Goal: Task Accomplishment & Management: Manage account settings

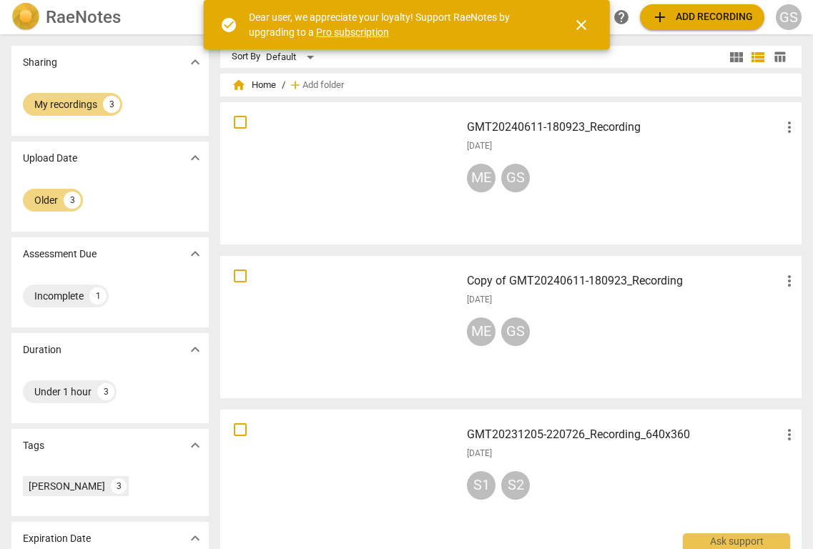
click at [123, 70] on div "Sharing expand_more" at bounding box center [109, 62] width 197 height 33
click at [578, 23] on span "close" at bounding box center [580, 24] width 17 height 17
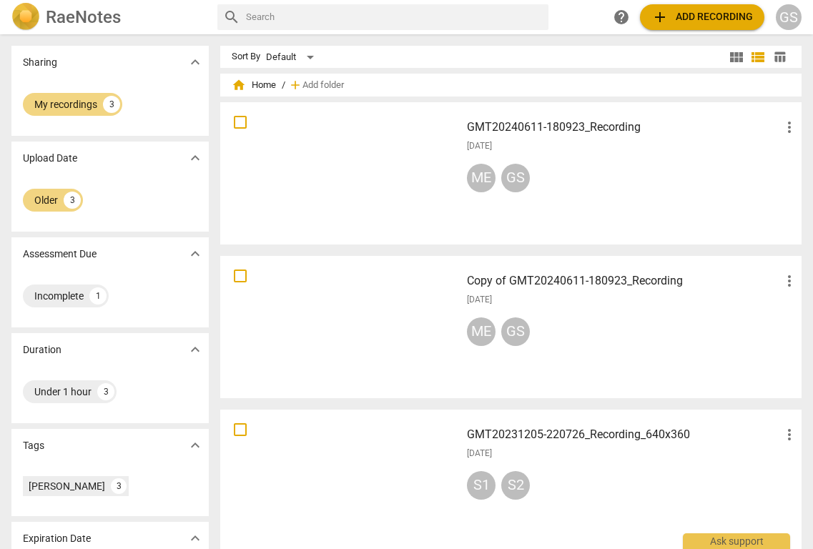
click at [444, 144] on div at bounding box center [340, 173] width 230 height 132
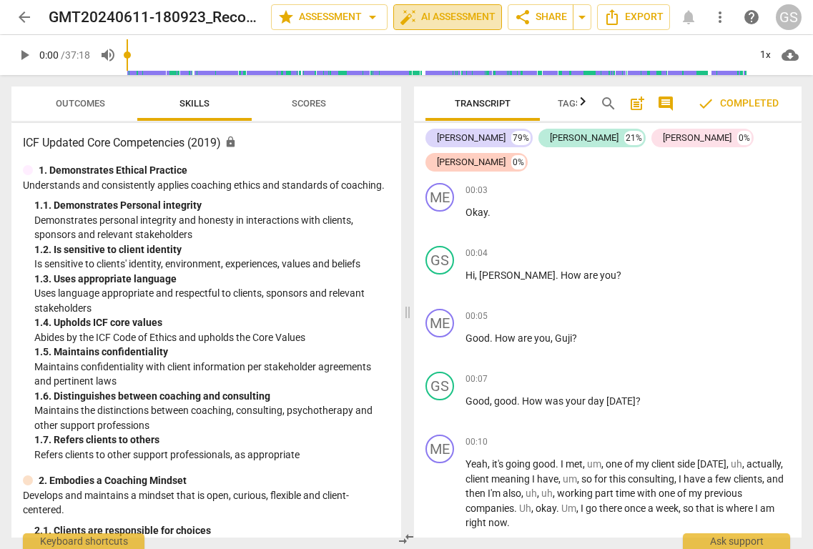
click at [438, 20] on span "auto_fix_high AI Assessment" at bounding box center [447, 17] width 96 height 17
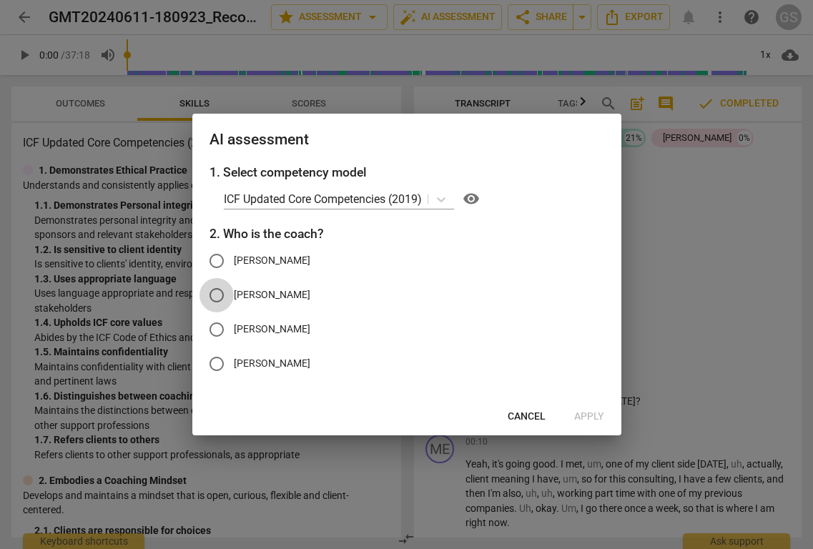
click at [219, 300] on input "[PERSON_NAME]" at bounding box center [216, 295] width 34 height 34
radio input "true"
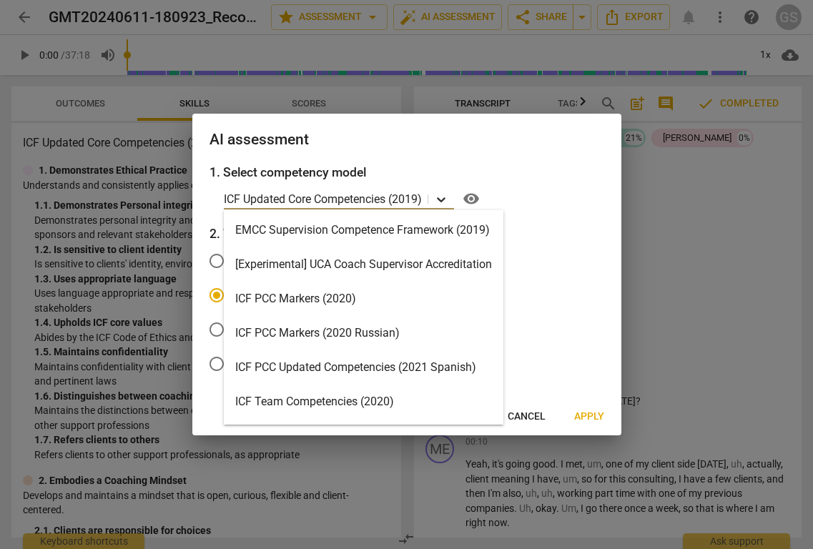
click at [444, 197] on icon at bounding box center [441, 199] width 14 height 14
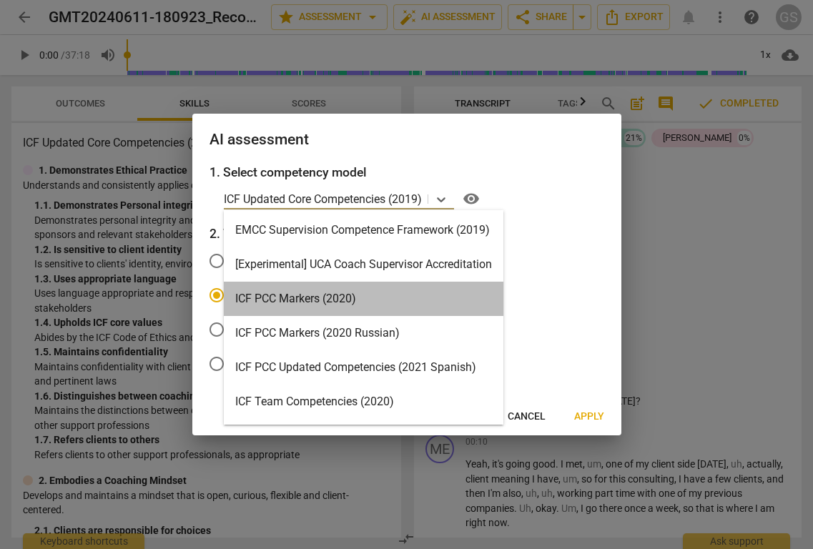
click at [388, 297] on div "ICF PCC Markers (2020)" at bounding box center [363, 299] width 279 height 34
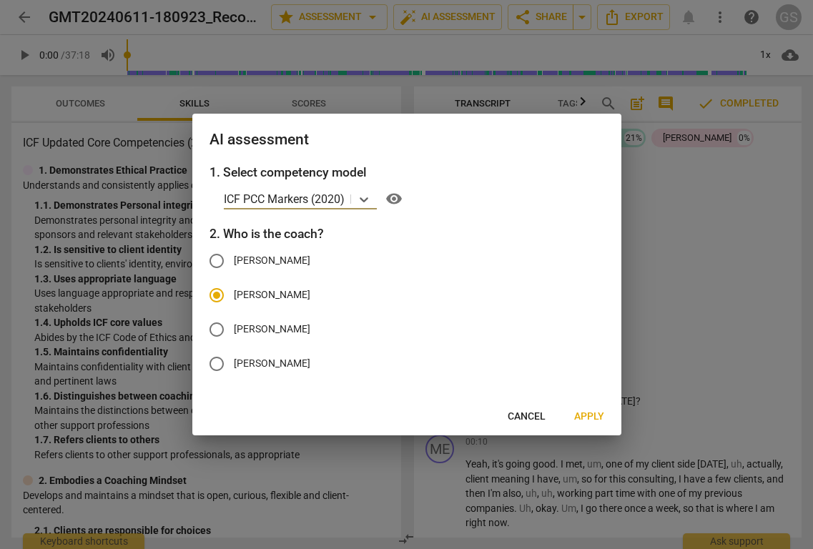
click at [592, 412] on span "Apply" at bounding box center [589, 416] width 30 height 14
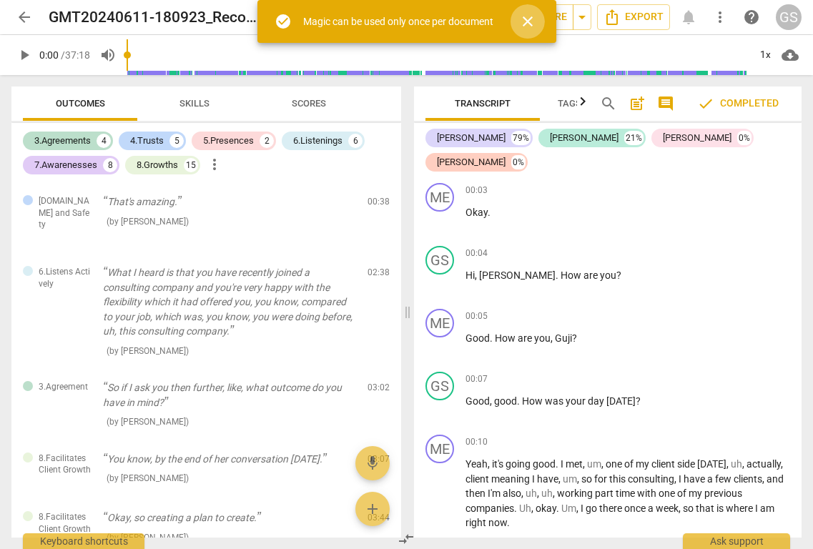
click at [530, 16] on span "close" at bounding box center [527, 21] width 17 height 17
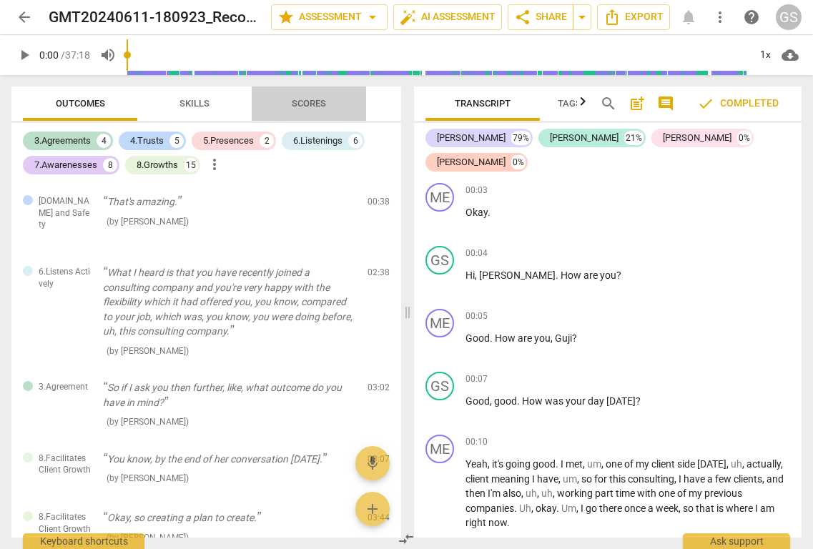
click at [314, 94] on span "Scores" at bounding box center [308, 103] width 69 height 19
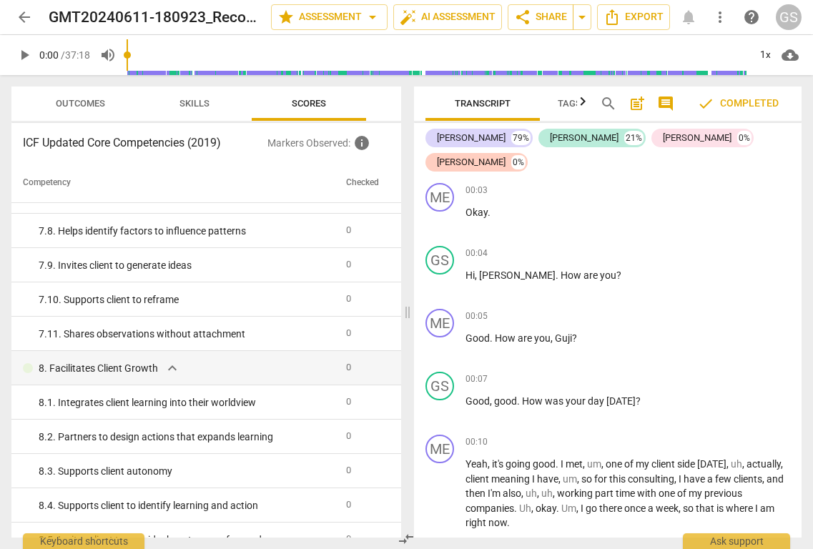
scroll to position [1985, 0]
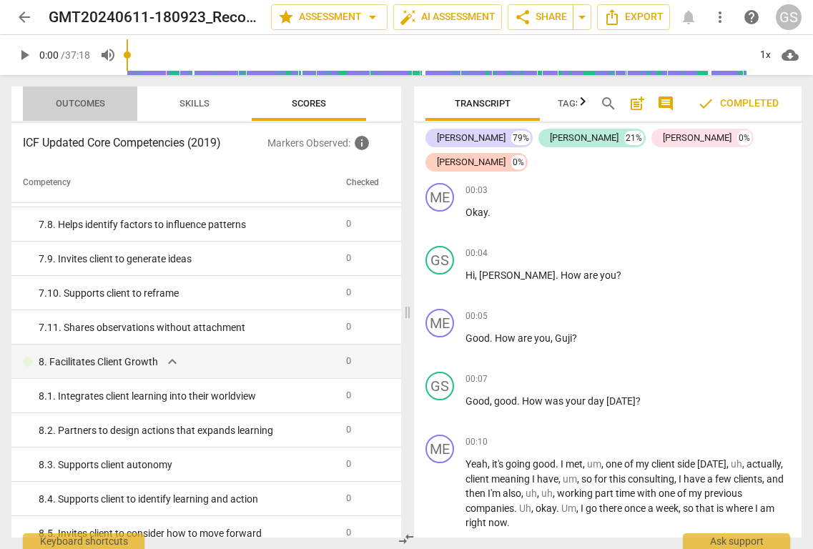
click at [85, 104] on span "Outcomes" at bounding box center [80, 103] width 49 height 11
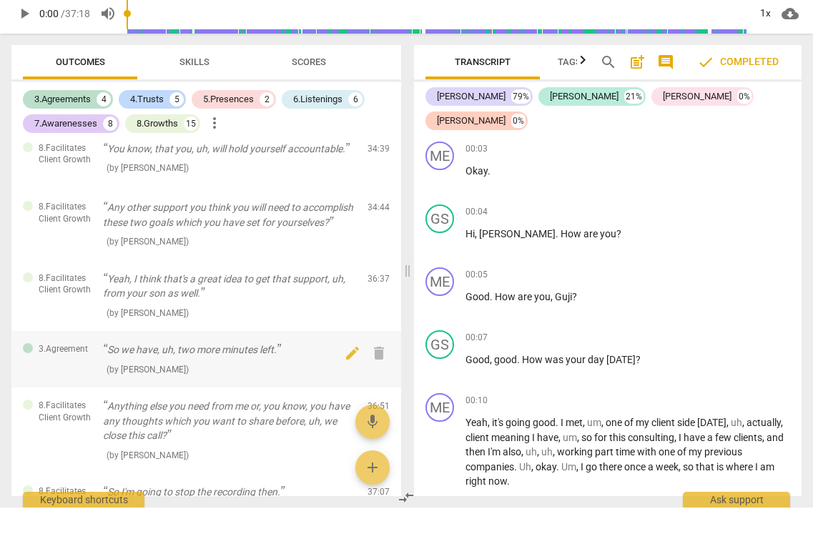
scroll to position [2513, 0]
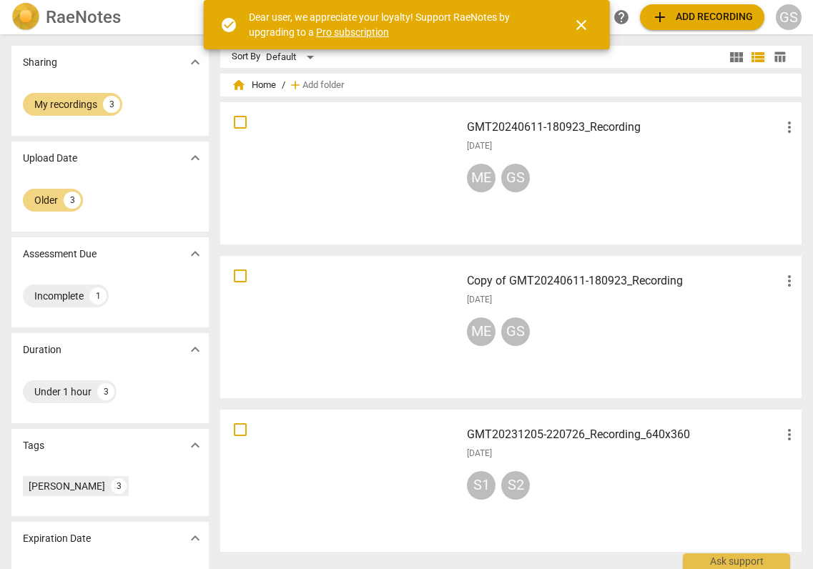
click at [365, 30] on link "Pro subscription" at bounding box center [352, 31] width 73 height 11
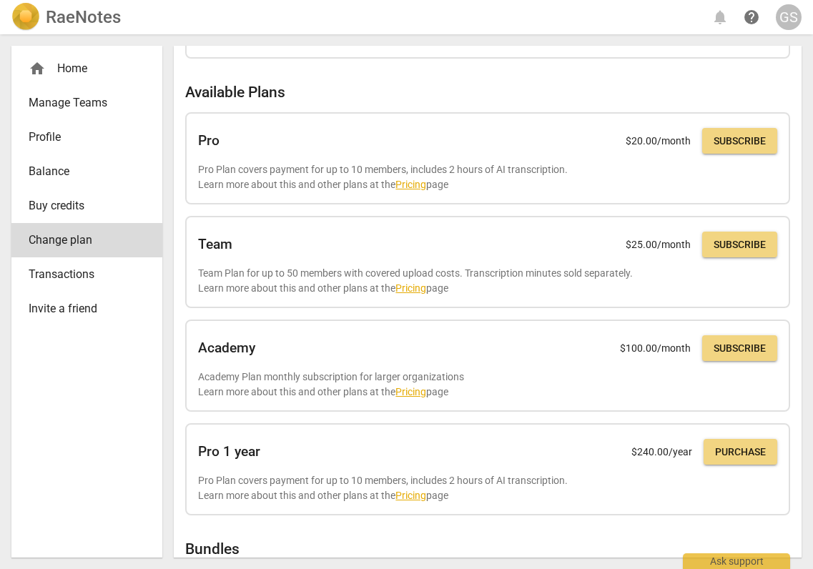
scroll to position [91, 0]
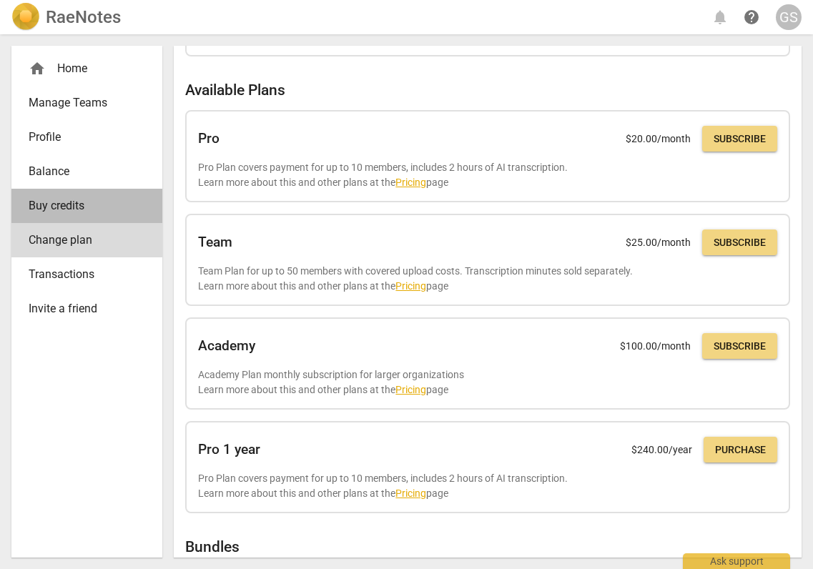
click at [126, 210] on span "Buy credits" at bounding box center [81, 205] width 105 height 17
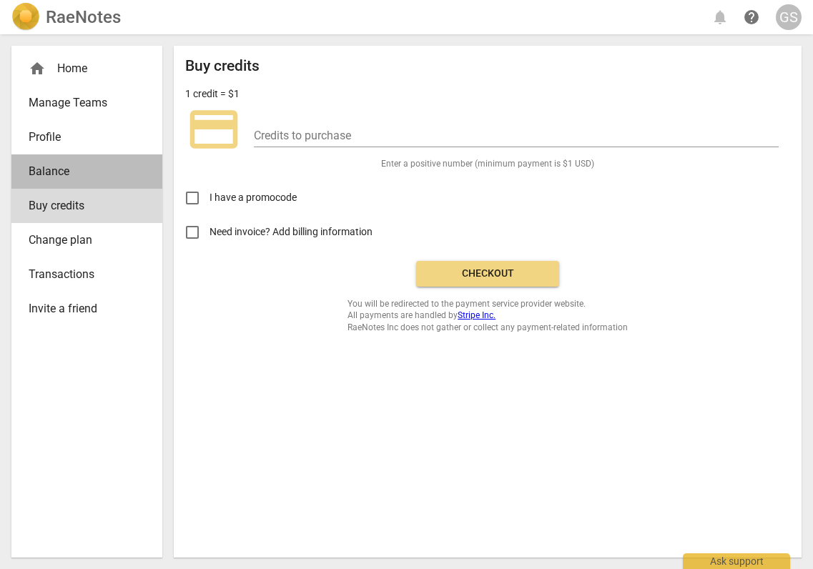
click at [68, 177] on span "Balance" at bounding box center [81, 171] width 105 height 17
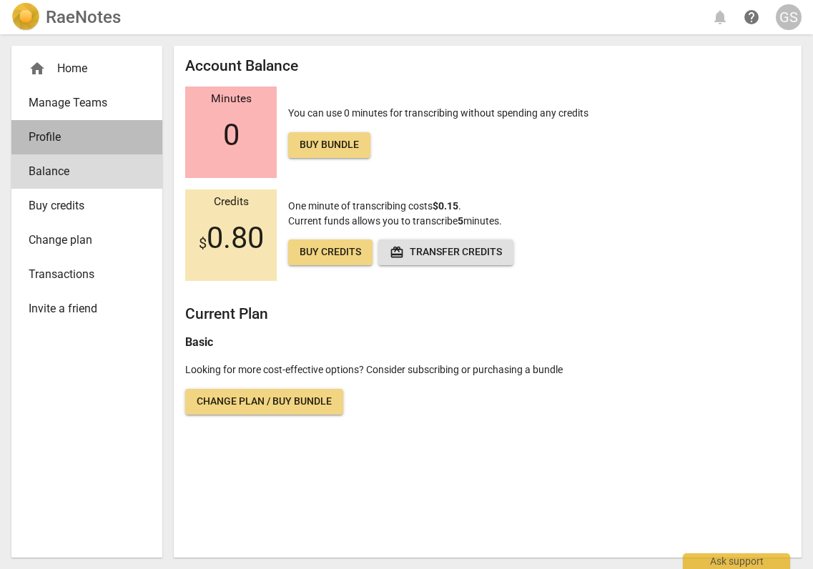
click at [59, 145] on span "Profile" at bounding box center [81, 137] width 105 height 17
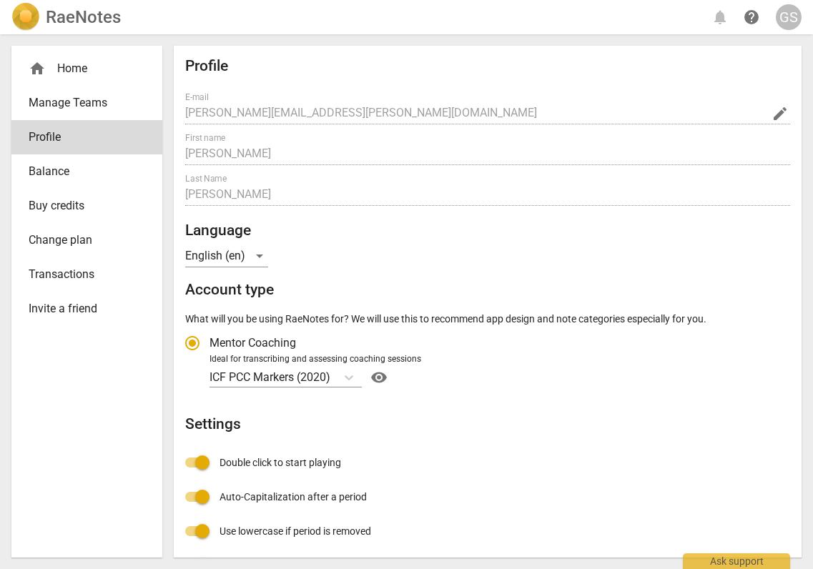
radio input "false"
click at [80, 76] on div "home Home" at bounding box center [81, 68] width 105 height 17
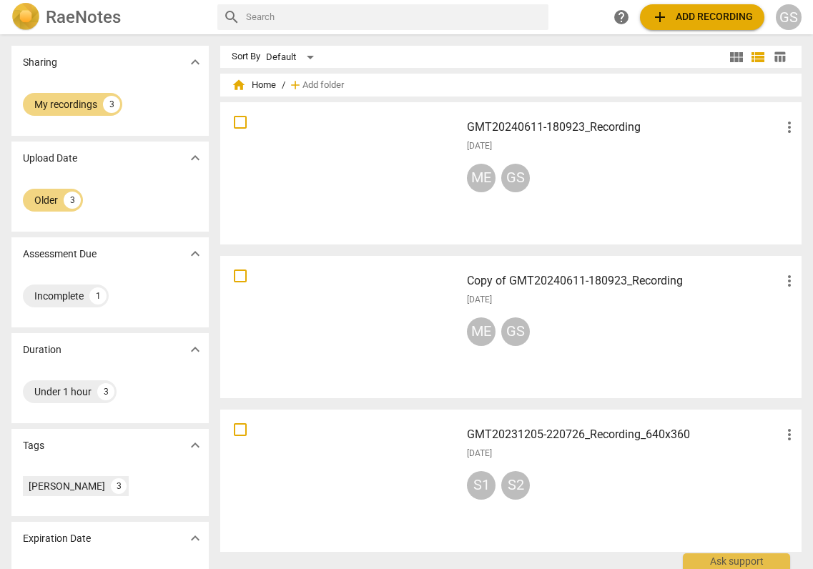
click at [518, 445] on div "GMT20231205-220726_Recording_640x360 more_vert 2023-12-16 S1 S2" at bounding box center [632, 480] width 354 height 132
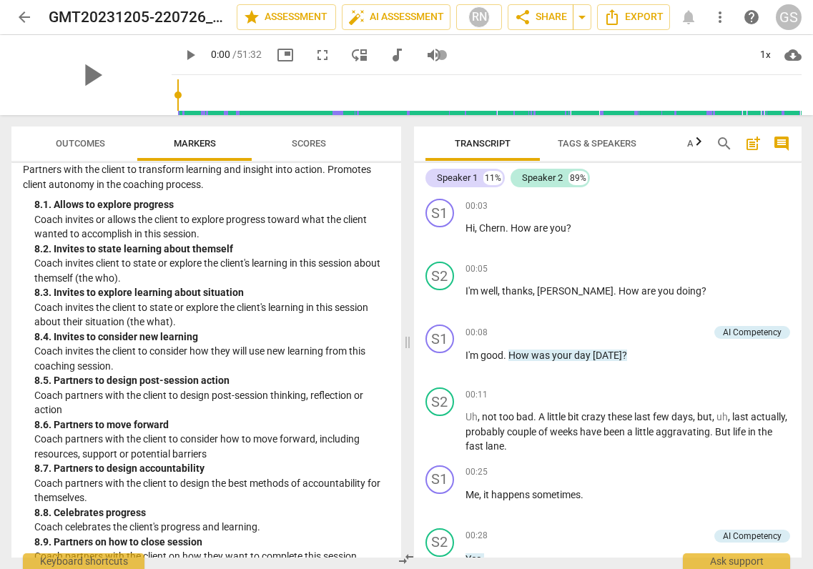
scroll to position [1718, 0]
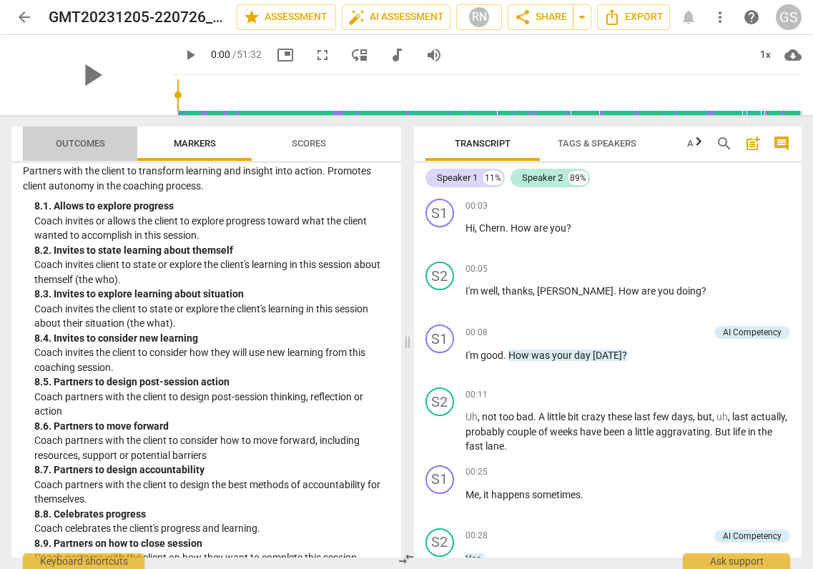
click at [83, 148] on span "Outcomes" at bounding box center [80, 143] width 49 height 11
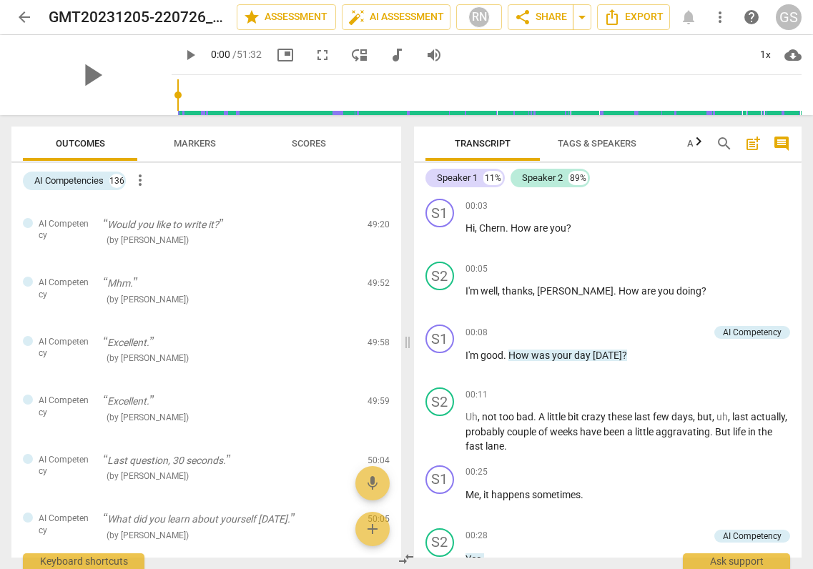
scroll to position [7885, 0]
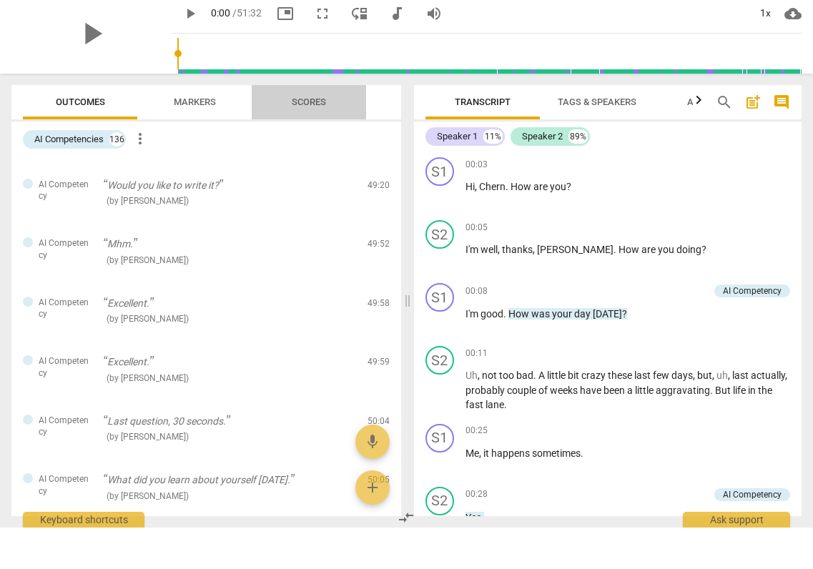
click at [307, 138] on span "Scores" at bounding box center [309, 143] width 34 height 11
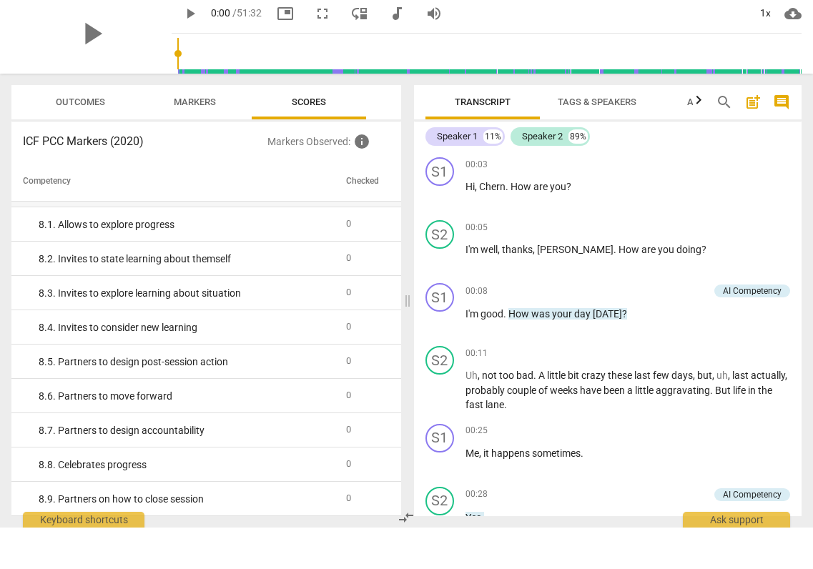
scroll to position [1298, 0]
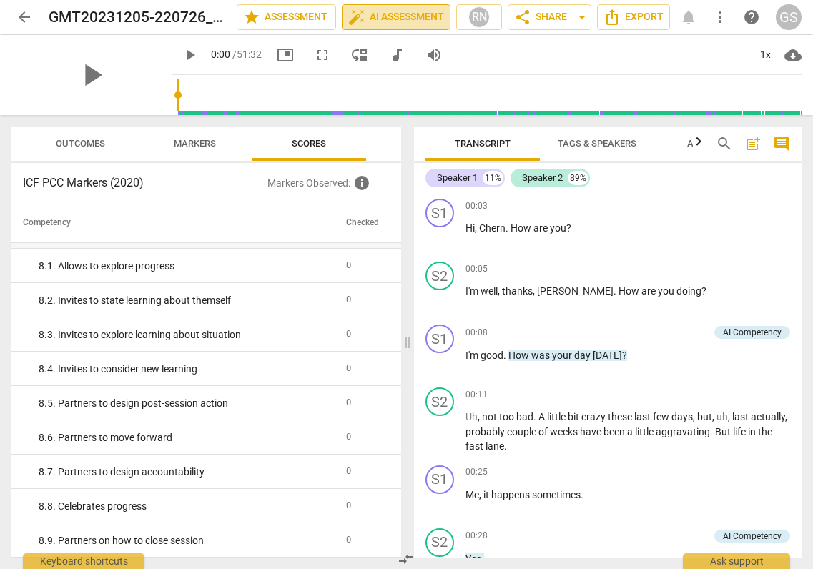
click at [402, 12] on span "auto_fix_high AI Assessment" at bounding box center [396, 17] width 96 height 17
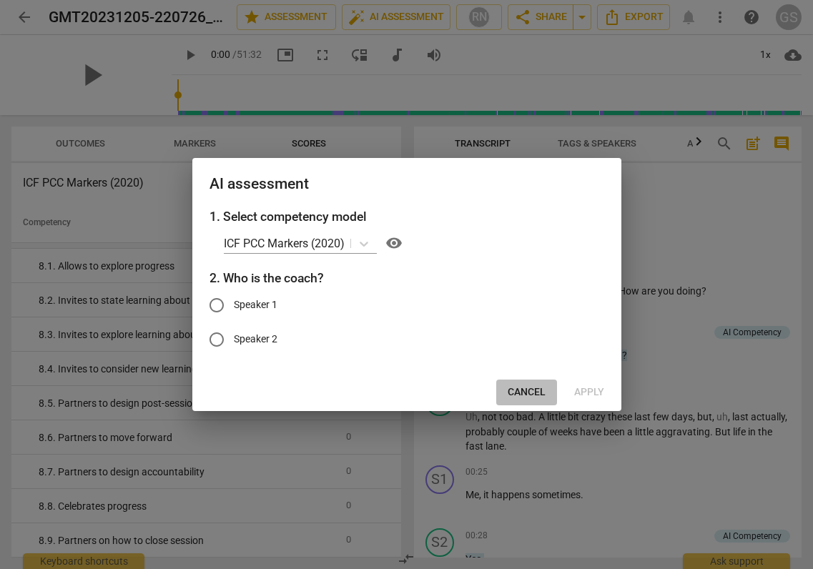
click at [525, 389] on span "Cancel" at bounding box center [526, 392] width 38 height 14
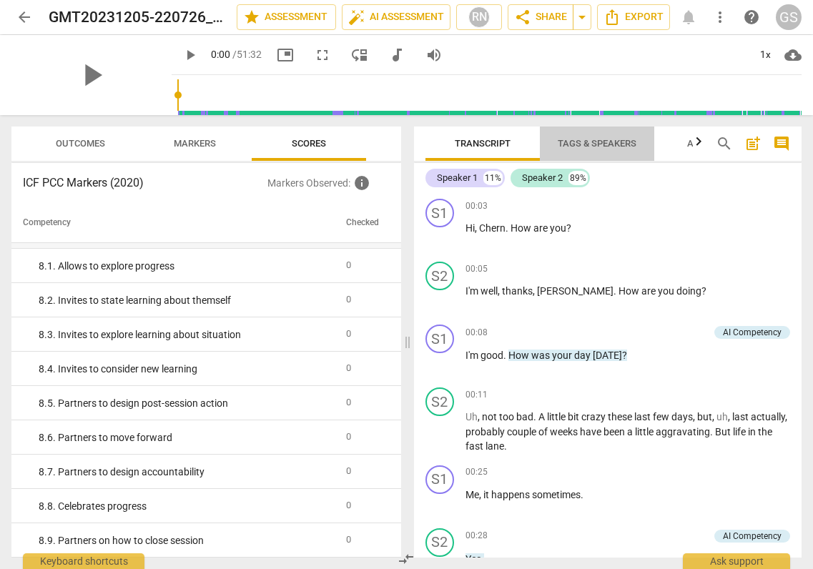
click at [607, 142] on span "Tags & Speakers" at bounding box center [596, 143] width 79 height 11
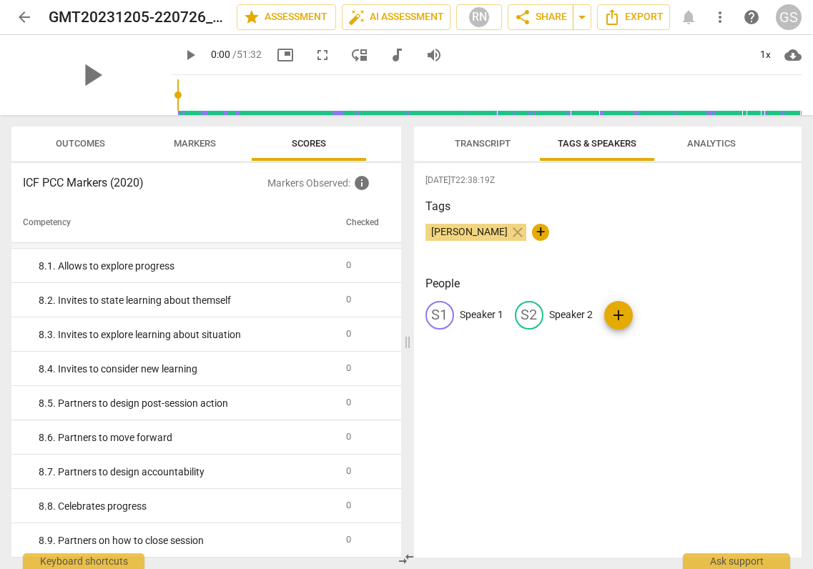
click at [472, 315] on p "Speaker 1" at bounding box center [482, 314] width 44 height 15
type input "Gurjeet"
click at [613, 316] on span "edit" at bounding box center [621, 315] width 17 height 17
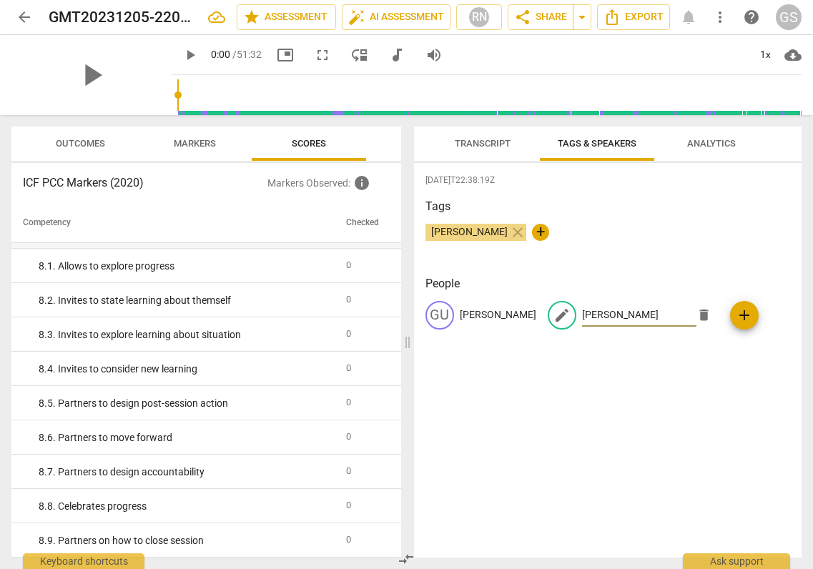
type input "Shari-Ann"
click at [492, 149] on span "Transcript" at bounding box center [482, 143] width 90 height 19
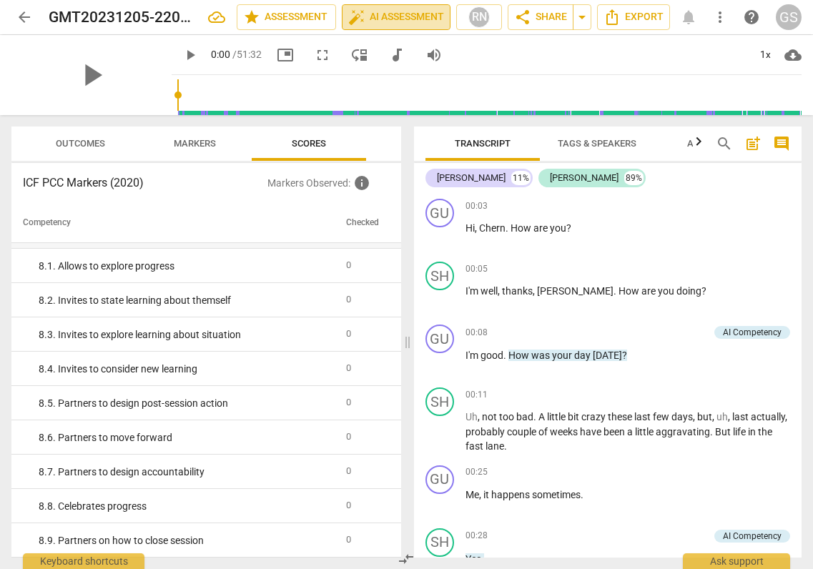
click at [404, 16] on span "auto_fix_high AI Assessment" at bounding box center [396, 17] width 96 height 17
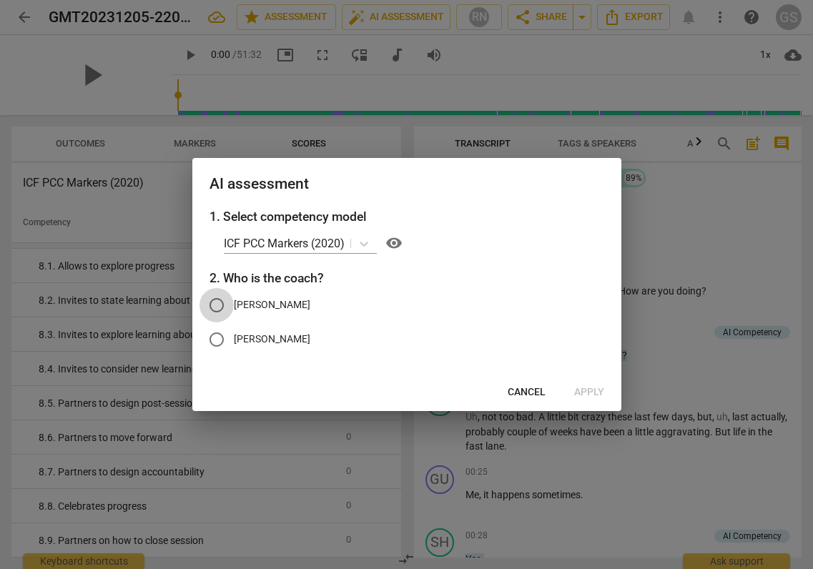
click at [221, 308] on input "Gurjeet" at bounding box center [216, 305] width 34 height 34
radio input "true"
click at [583, 393] on span "Apply" at bounding box center [589, 392] width 30 height 14
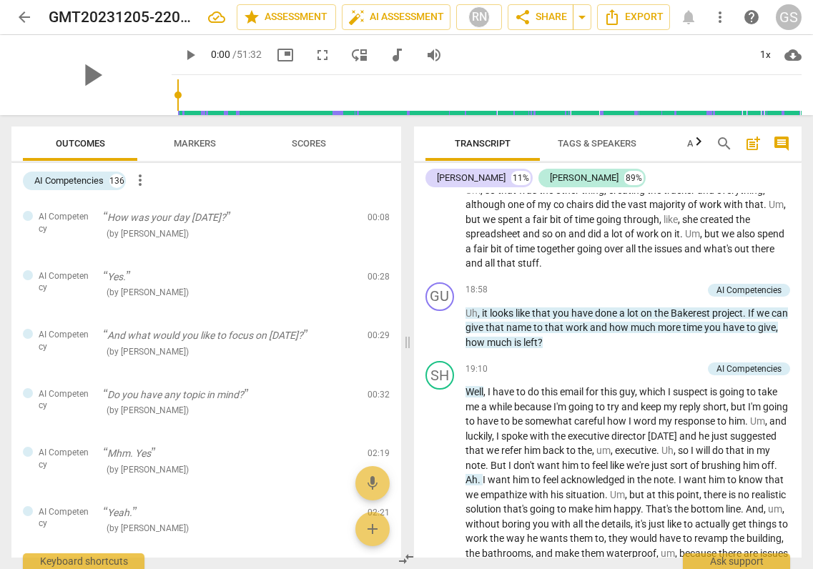
scroll to position [3550, 0]
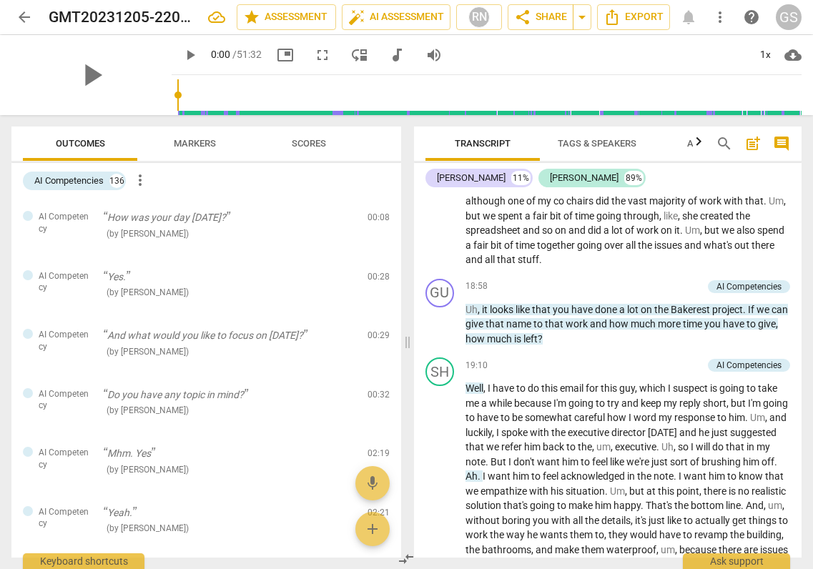
click at [27, 21] on span "arrow_back" at bounding box center [24, 17] width 17 height 17
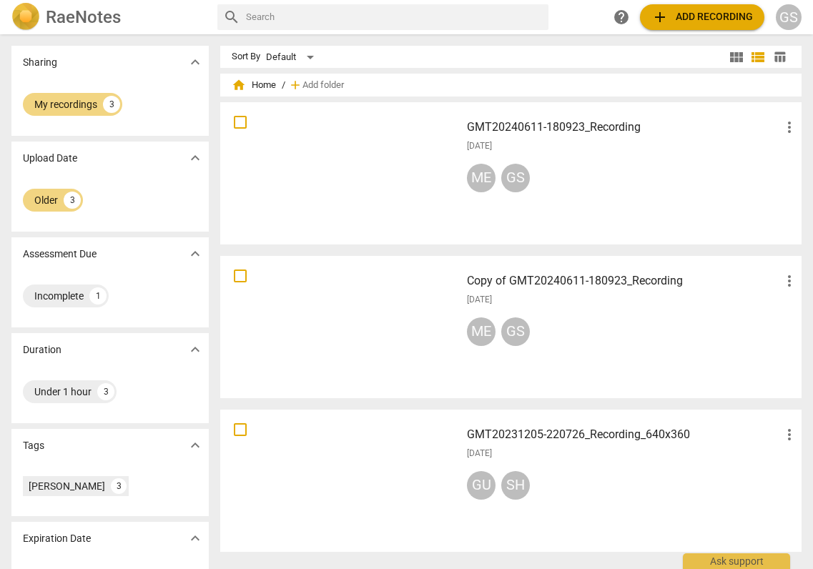
click at [350, 170] on div at bounding box center [340, 173] width 230 height 132
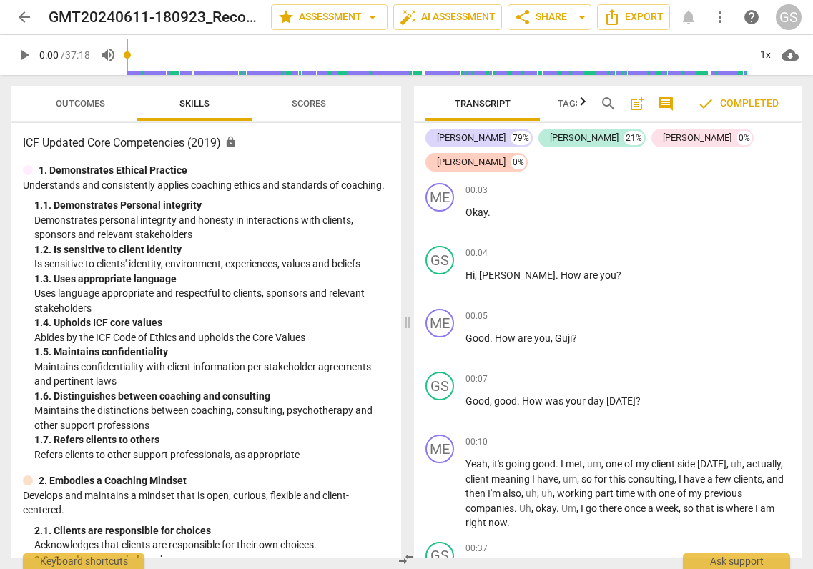
click at [24, 16] on span "arrow_back" at bounding box center [24, 17] width 17 height 17
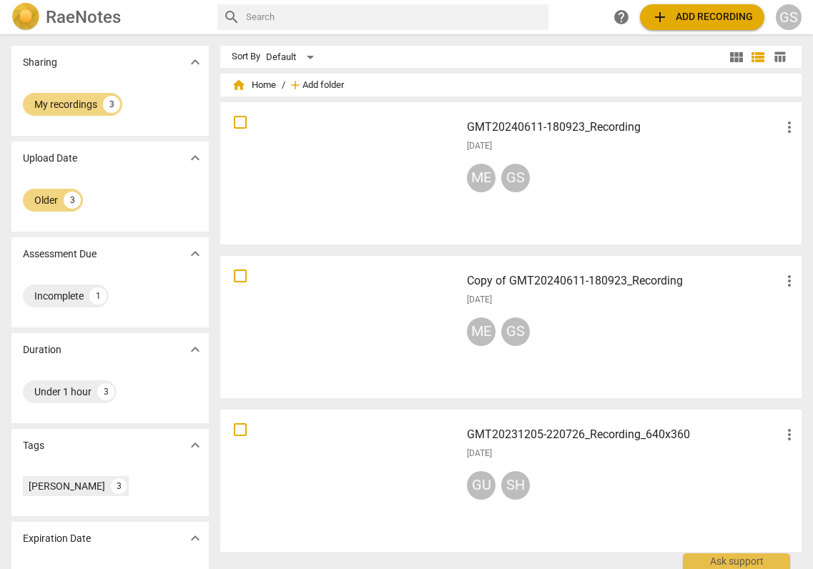
click at [331, 84] on span "Add folder" at bounding box center [322, 85] width 41 height 11
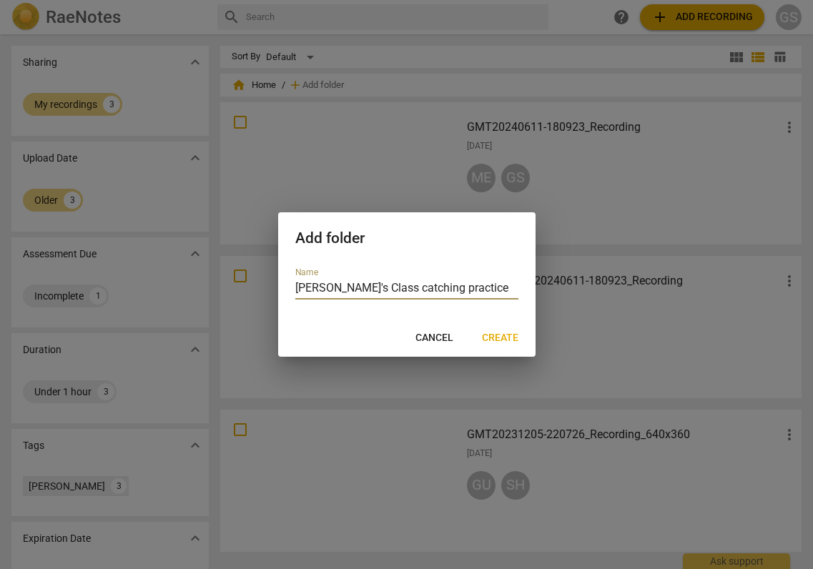
click at [389, 284] on input "Lysssa's Class catching practice" at bounding box center [406, 289] width 223 height 21
click at [319, 287] on input "Lysssa's Class coahing practice" at bounding box center [406, 289] width 223 height 21
click at [382, 289] on input "Lyssa's Class coahing practice" at bounding box center [406, 289] width 223 height 21
type input "[PERSON_NAME]'s Class coaching practice"
click at [499, 339] on span "Create" at bounding box center [500, 338] width 36 height 14
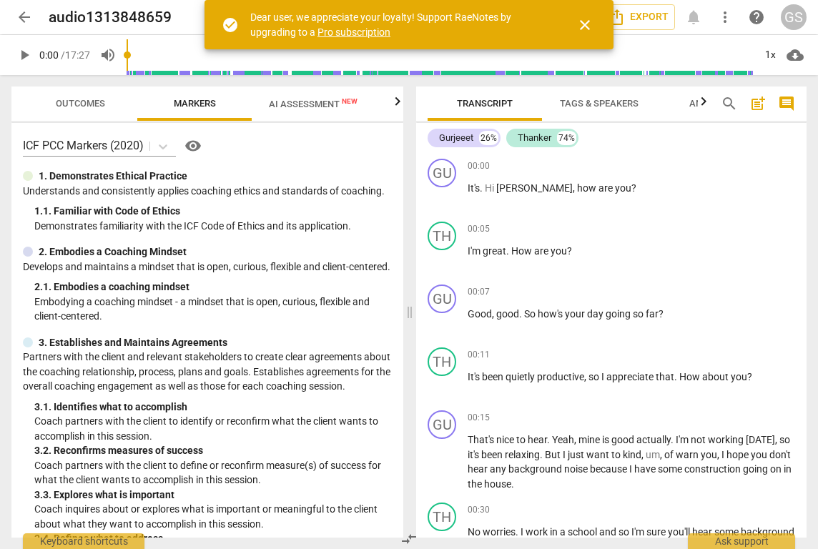
click at [585, 23] on span "close" at bounding box center [584, 24] width 17 height 17
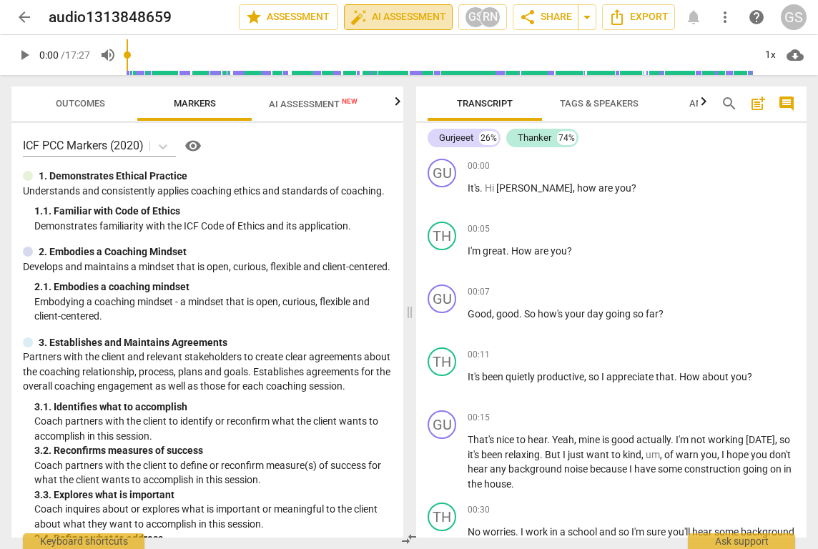
click at [417, 22] on span "auto_fix_high AI Assessment" at bounding box center [398, 17] width 96 height 17
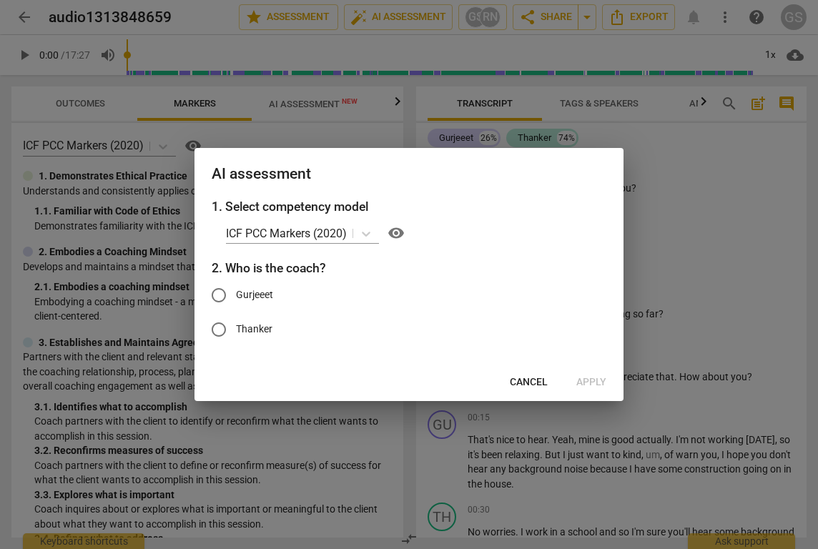
click at [224, 297] on input "Gurjeeet" at bounding box center [219, 295] width 34 height 34
radio input "true"
click at [590, 381] on span "Apply" at bounding box center [591, 382] width 30 height 14
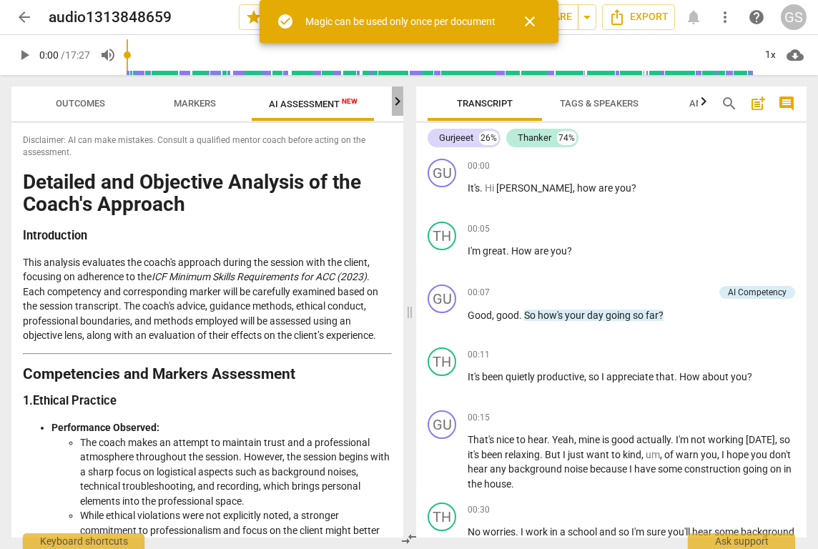
click at [397, 106] on icon "button" at bounding box center [397, 101] width 17 height 17
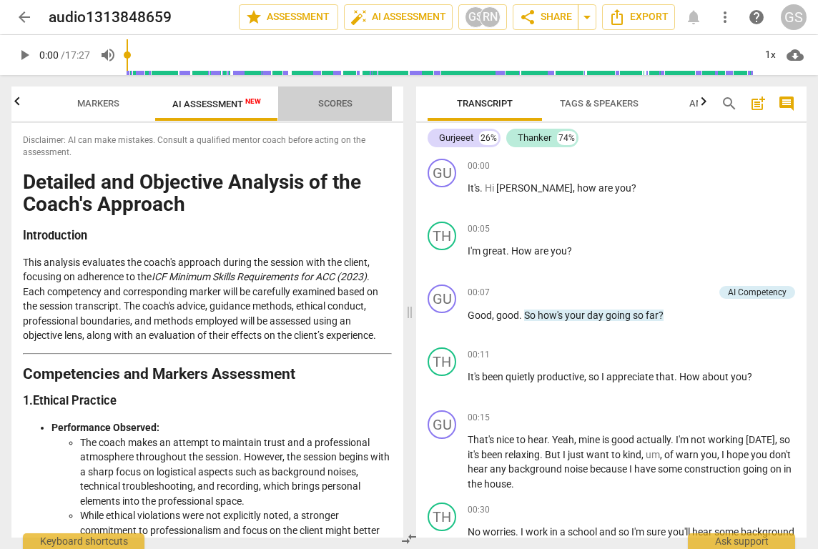
click at [343, 105] on span "Scores" at bounding box center [335, 103] width 34 height 11
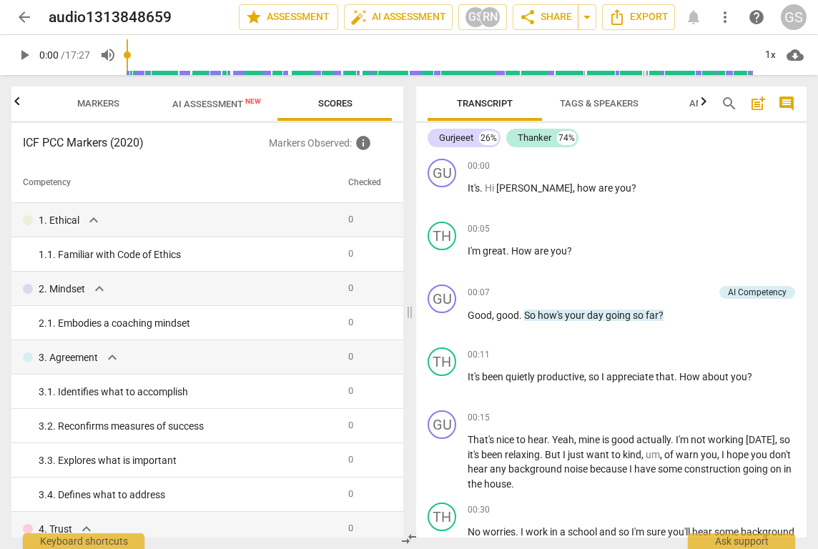
scroll to position [0, 0]
click at [115, 103] on span "Markers" at bounding box center [98, 103] width 42 height 11
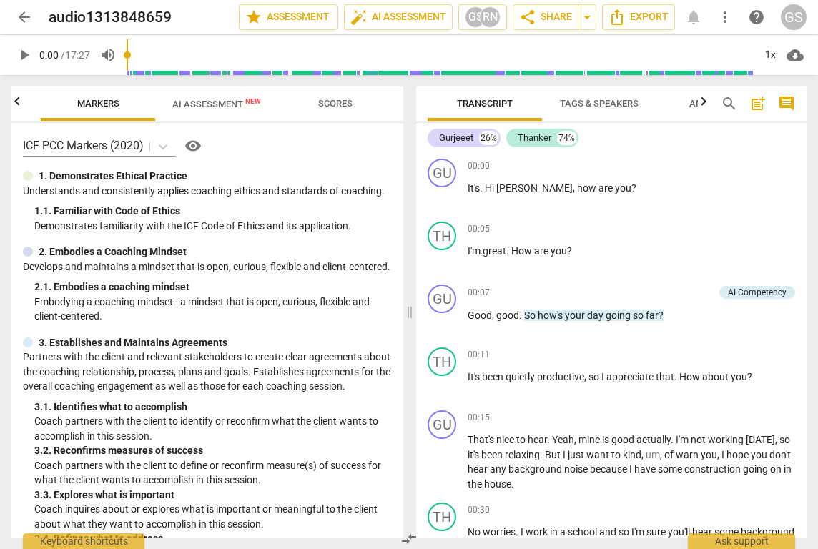
drag, startPoint x: 77, startPoint y: 119, endPoint x: 29, endPoint y: 119, distance: 48.6
click at [29, 119] on div "Outcomes Markers AI Assessment New Scores" at bounding box center [207, 103] width 369 height 34
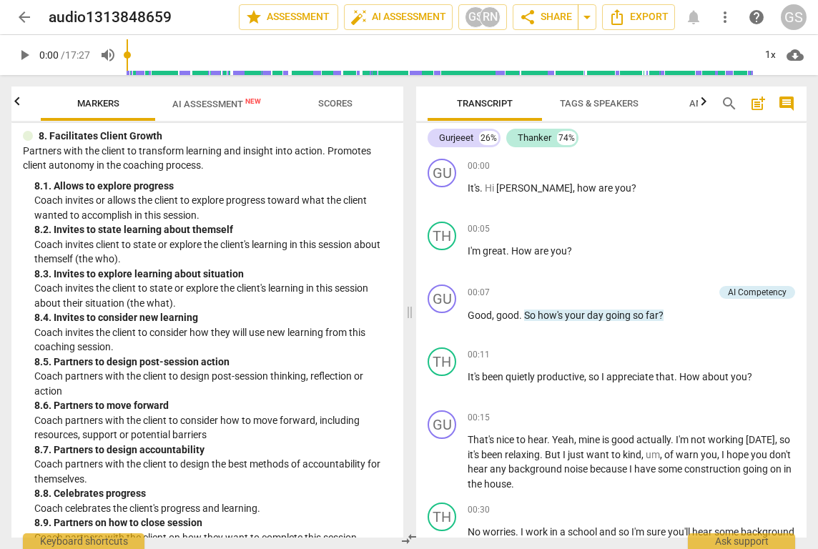
click at [22, 105] on icon "button" at bounding box center [17, 101] width 17 height 17
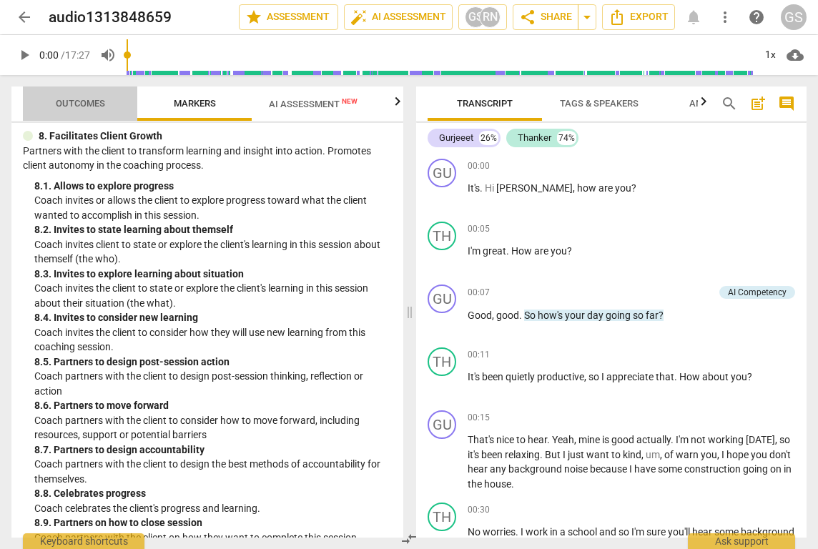
click at [76, 99] on span "Outcomes" at bounding box center [80, 103] width 49 height 11
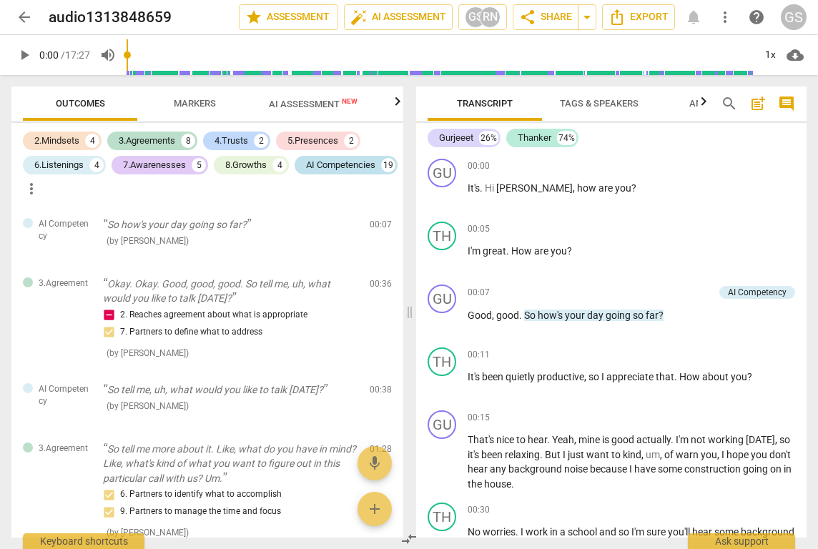
click at [306, 172] on div "AI Competencies" at bounding box center [340, 165] width 69 height 14
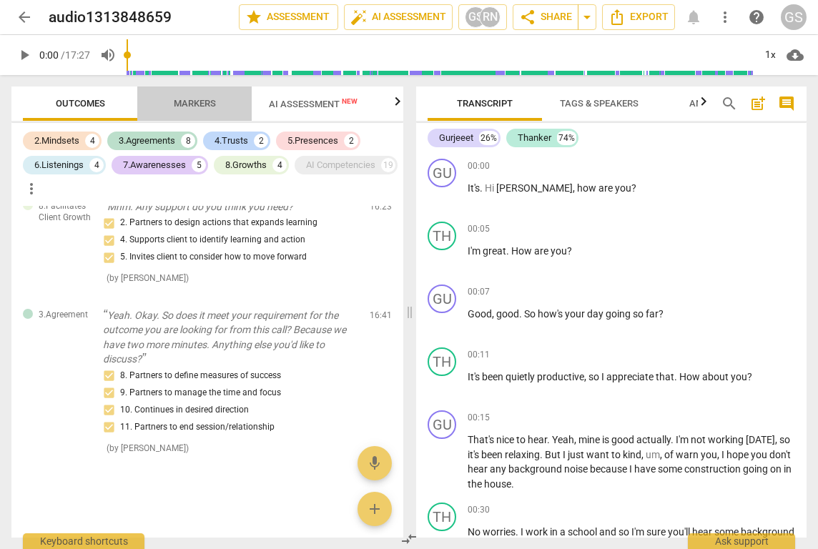
click at [184, 102] on span "Markers" at bounding box center [195, 103] width 42 height 11
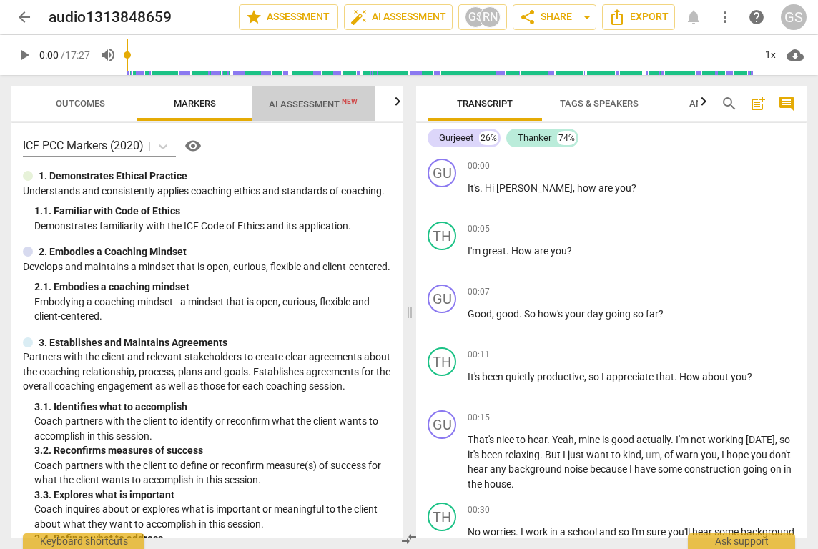
click at [289, 104] on span "AI Assessment New" at bounding box center [313, 104] width 89 height 11
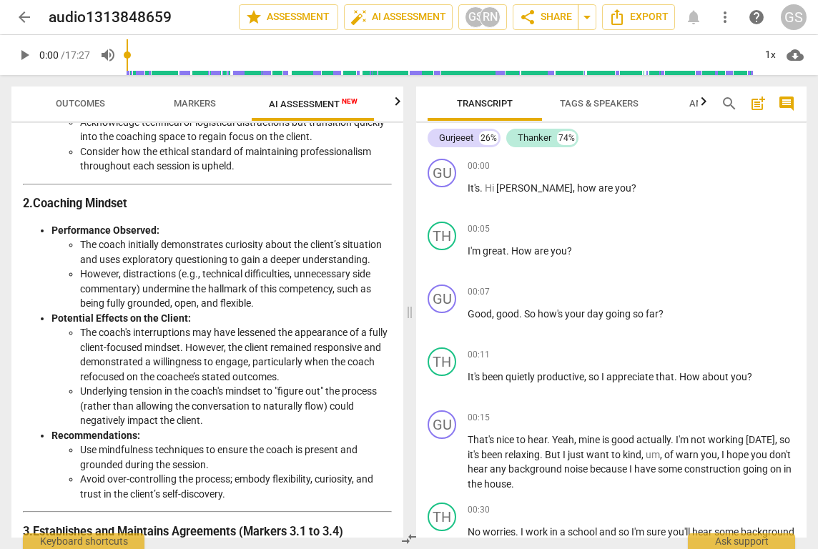
scroll to position [577, 0]
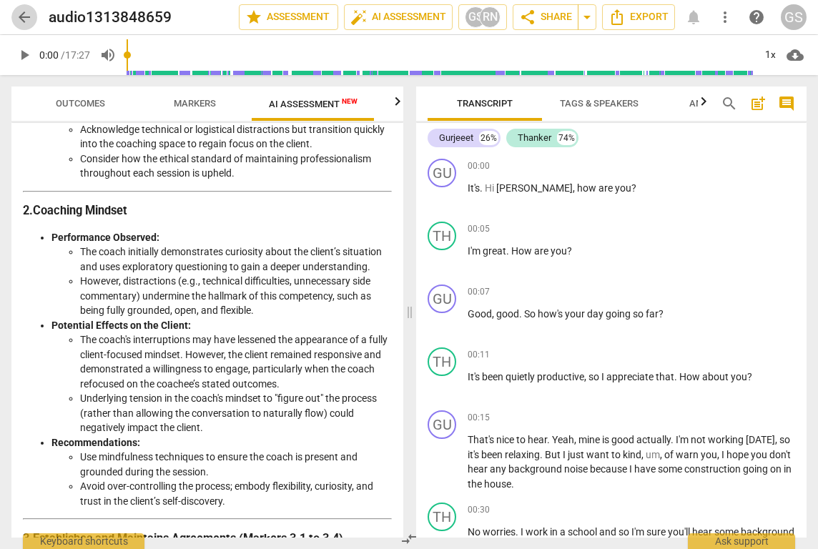
click at [27, 18] on span "arrow_back" at bounding box center [24, 17] width 17 height 17
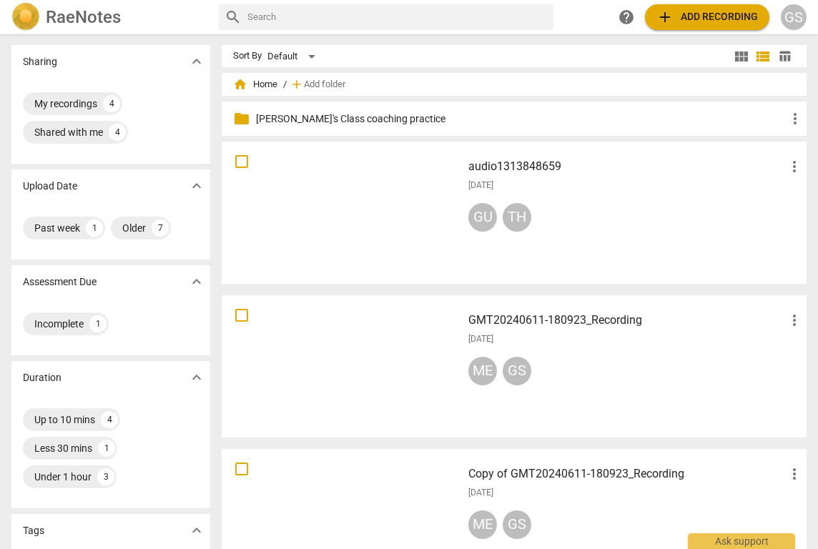
click at [344, 182] on div at bounding box center [342, 213] width 230 height 132
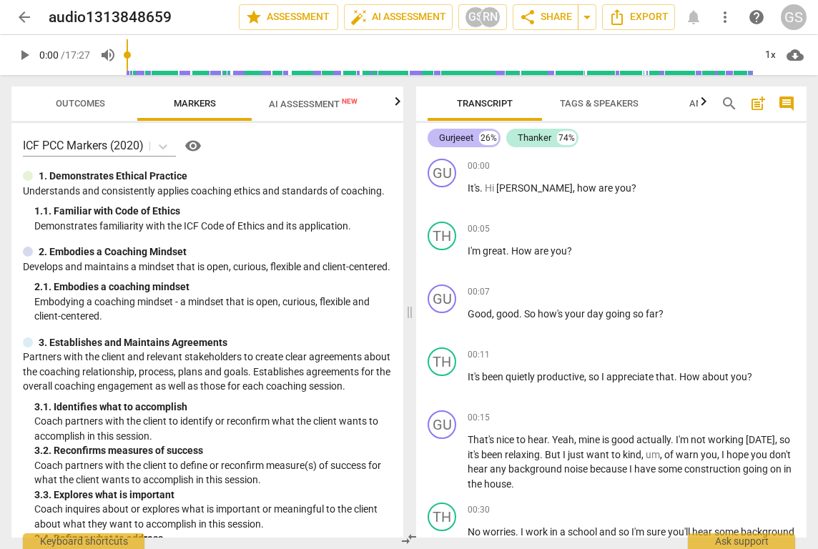
click at [465, 141] on div "Gurjeeet" at bounding box center [456, 138] width 34 height 14
